Goal: Task Accomplishment & Management: Manage account settings

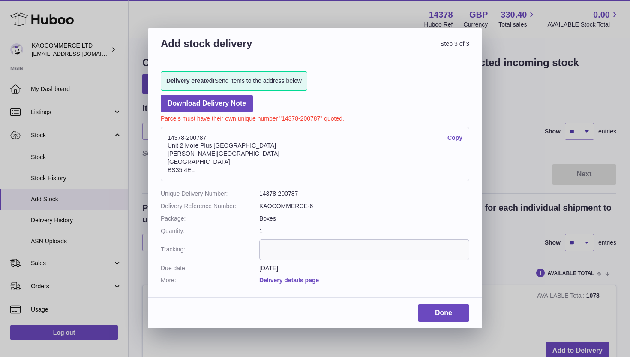
scroll to position [73, 0]
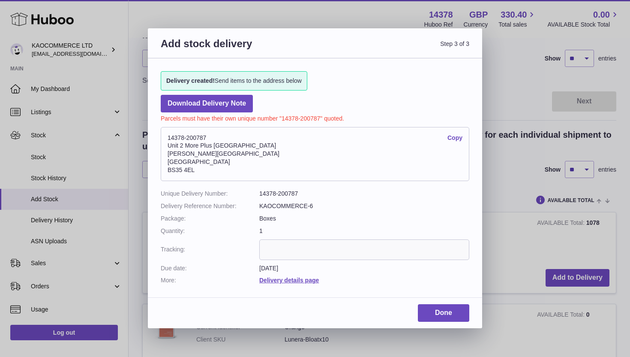
click at [365, 18] on div "Add stock delivery Step 3 of 3 Delivery created! Send items to the address belo…" at bounding box center [315, 178] width 630 height 357
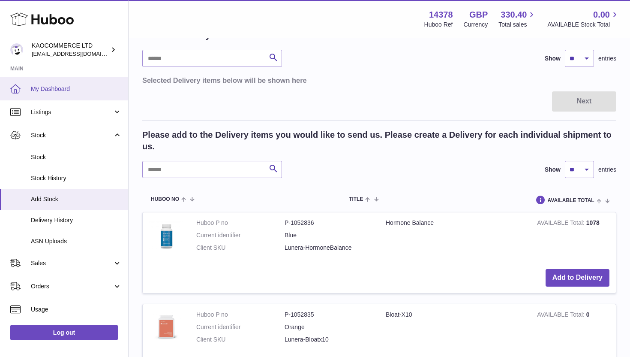
click at [54, 96] on link "My Dashboard" at bounding box center [64, 88] width 128 height 23
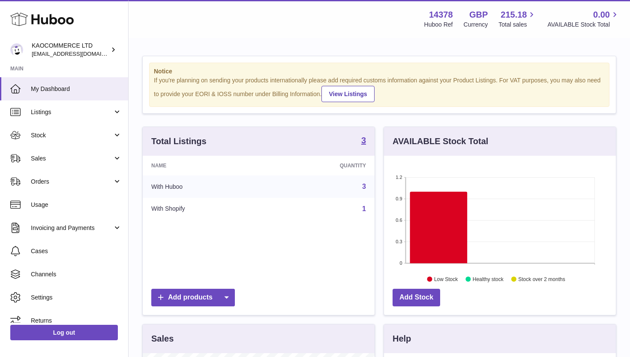
scroll to position [134, 232]
click at [62, 137] on span "Stock" at bounding box center [72, 135] width 82 height 8
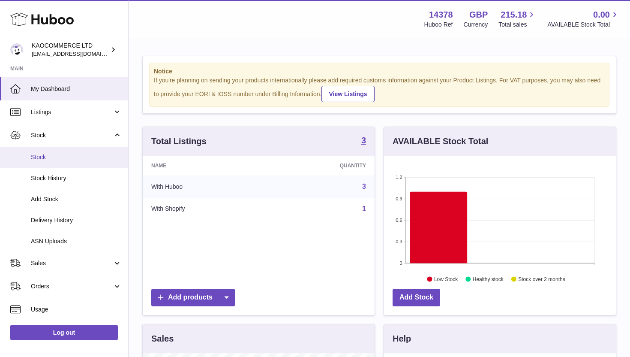
click at [55, 162] on link "Stock" at bounding box center [64, 157] width 128 height 21
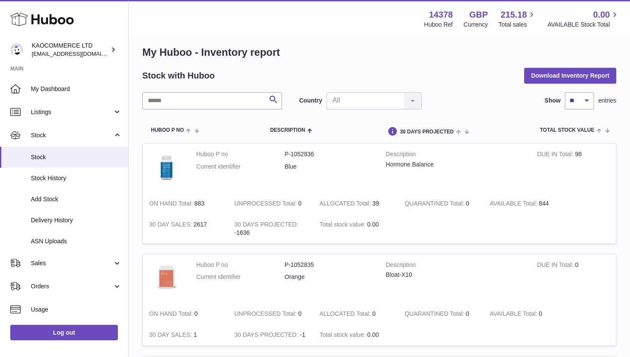
scroll to position [3, 0]
